Goal: Book appointment/travel/reservation

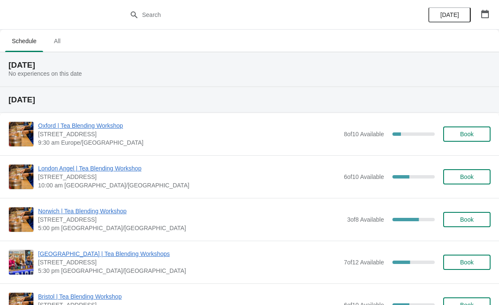
click at [467, 180] on span "Book" at bounding box center [468, 177] width 14 height 7
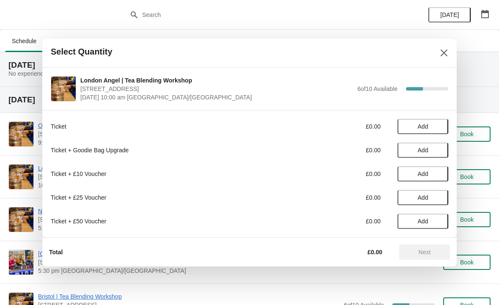
click at [426, 128] on span "Add" at bounding box center [423, 126] width 11 height 7
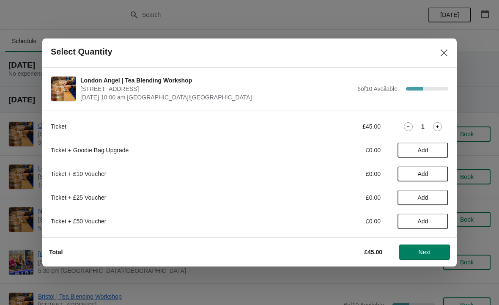
click at [446, 124] on div "1" at bounding box center [423, 126] width 51 height 9
click at [442, 122] on icon at bounding box center [437, 126] width 9 height 9
click at [431, 251] on span "Next" at bounding box center [425, 252] width 12 height 7
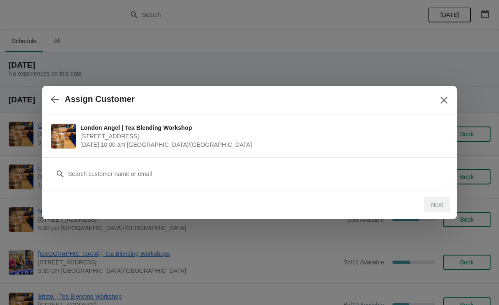
click at [180, 163] on div "Customer" at bounding box center [250, 170] width 398 height 24
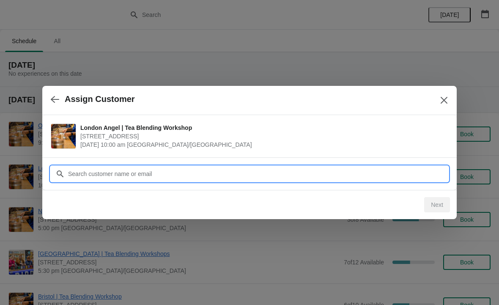
click at [93, 173] on input "Customer" at bounding box center [258, 173] width 381 height 15
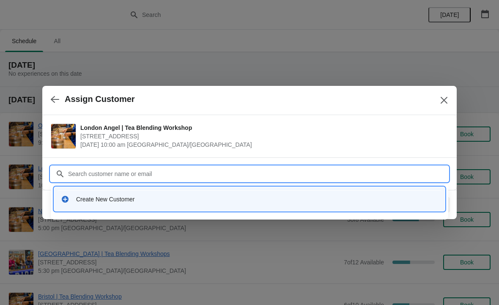
click at [87, 181] on input "Customer" at bounding box center [258, 173] width 381 height 15
click at [83, 193] on div "Create New Customer" at bounding box center [250, 198] width 384 height 17
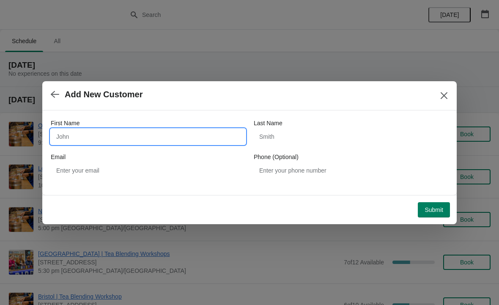
click at [136, 140] on input "First Name" at bounding box center [148, 136] width 195 height 15
type input "[PERSON_NAME]"
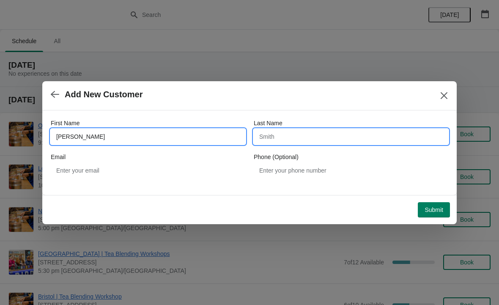
click at [298, 138] on input "Last Name" at bounding box center [351, 136] width 195 height 15
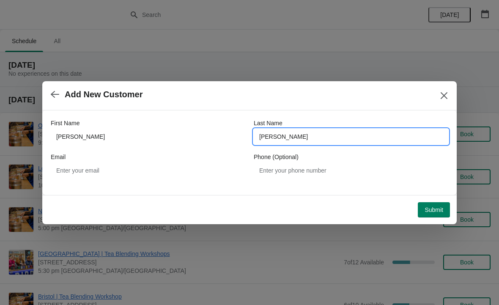
type input "[PERSON_NAME]"
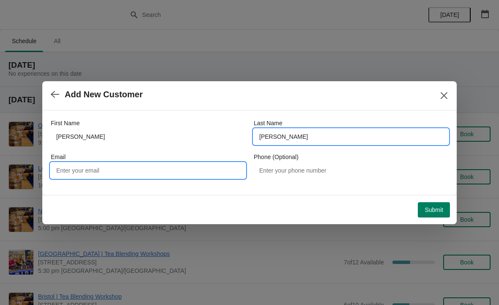
click at [172, 164] on input "Email" at bounding box center [148, 170] width 195 height 15
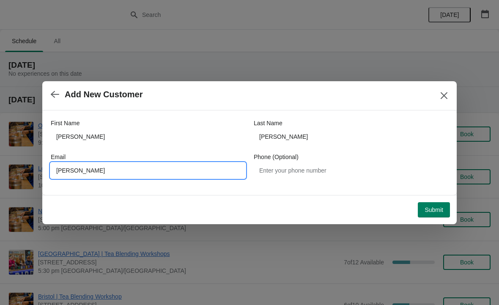
type input "[PERSON_NAME]"
click at [96, 174] on input "[PERSON_NAME]" at bounding box center [148, 170] width 195 height 15
click at [99, 174] on input "[PERSON_NAME]" at bounding box center [148, 170] width 195 height 15
click at [92, 171] on input "Email" at bounding box center [148, 170] width 195 height 15
click at [71, 168] on input "Email" at bounding box center [148, 170] width 195 height 15
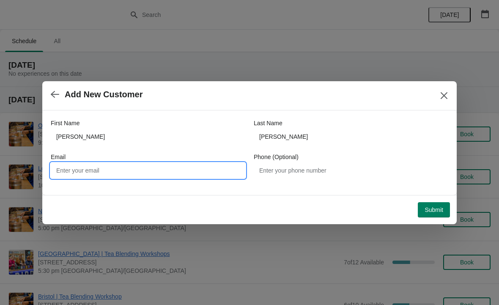
click at [69, 168] on input "Email" at bounding box center [148, 170] width 195 height 15
click at [69, 169] on input "Email" at bounding box center [148, 170] width 195 height 15
paste input "[EMAIL_ADDRESS][DOMAIN_NAME]"
type input "[EMAIL_ADDRESS][DOMAIN_NAME]"
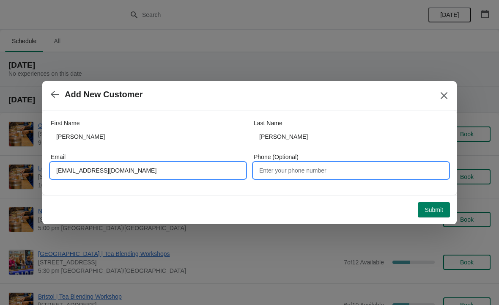
click at [312, 176] on input "Phone (Optional)" at bounding box center [351, 170] width 195 height 15
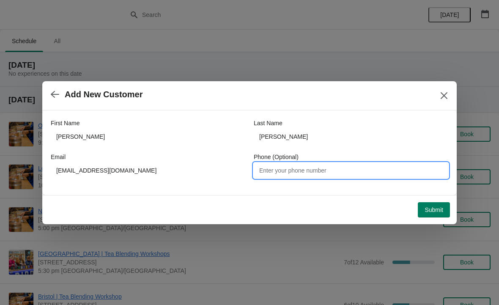
click at [434, 211] on span "Submit" at bounding box center [434, 210] width 19 height 7
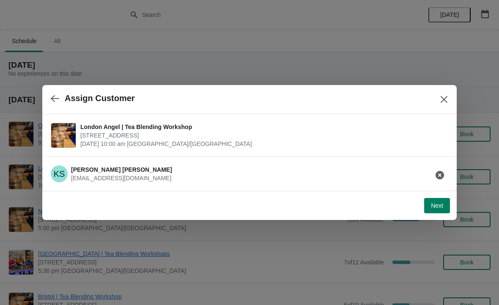
click at [439, 205] on span "Next" at bounding box center [437, 205] width 12 height 7
select select "No"
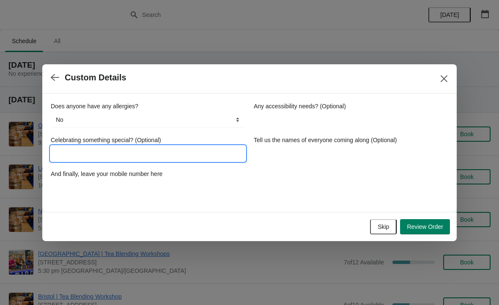
click at [169, 153] on input "Celebrating something special? (Optional)" at bounding box center [148, 153] width 195 height 15
type input "Belated birthday present"
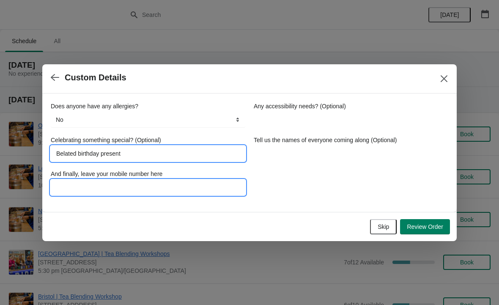
click at [125, 185] on input "And finally, leave your mobile number here" at bounding box center [148, 187] width 195 height 15
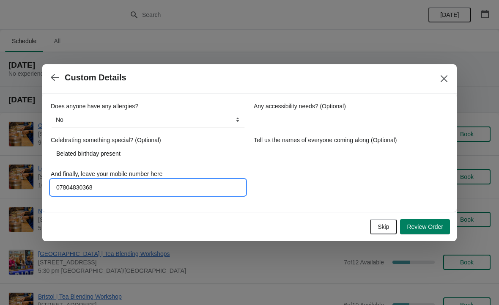
type input "07804830368"
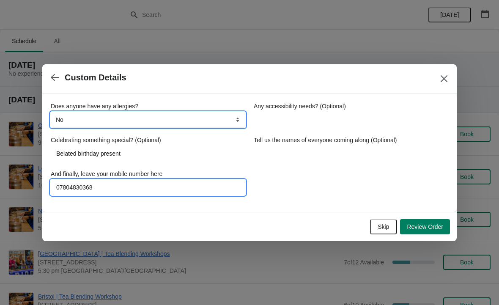
click at [235, 117] on select "No Yes nuts Yes wheat Yes other" at bounding box center [148, 119] width 195 height 15
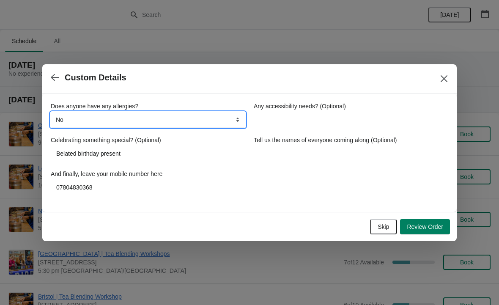
select select "Yes nuts"
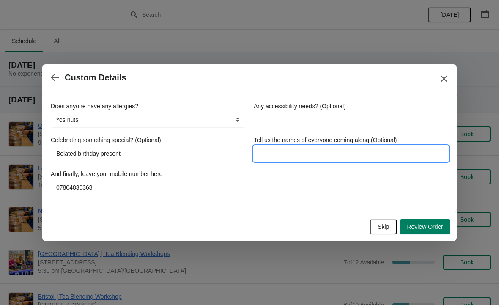
click at [302, 150] on input "Tell us the names of everyone coming along (Optional)" at bounding box center [351, 153] width 195 height 15
type input "[PERSON_NAME] and [PERSON_NAME]"
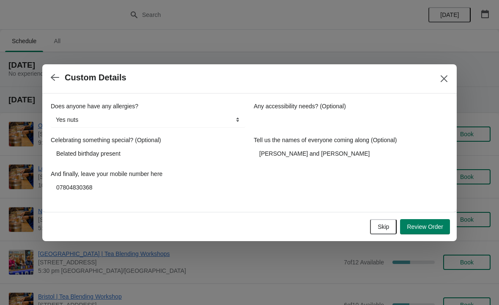
click at [425, 224] on span "Review Order" at bounding box center [425, 227] width 36 height 7
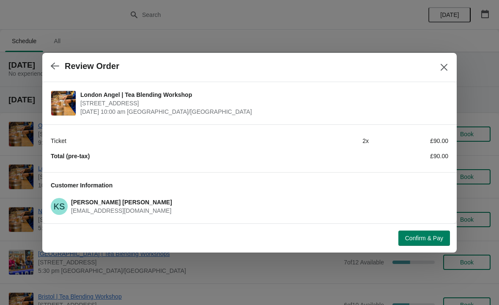
click at [431, 239] on span "Confirm & Pay" at bounding box center [425, 238] width 38 height 7
